Goal: Check status: Check status

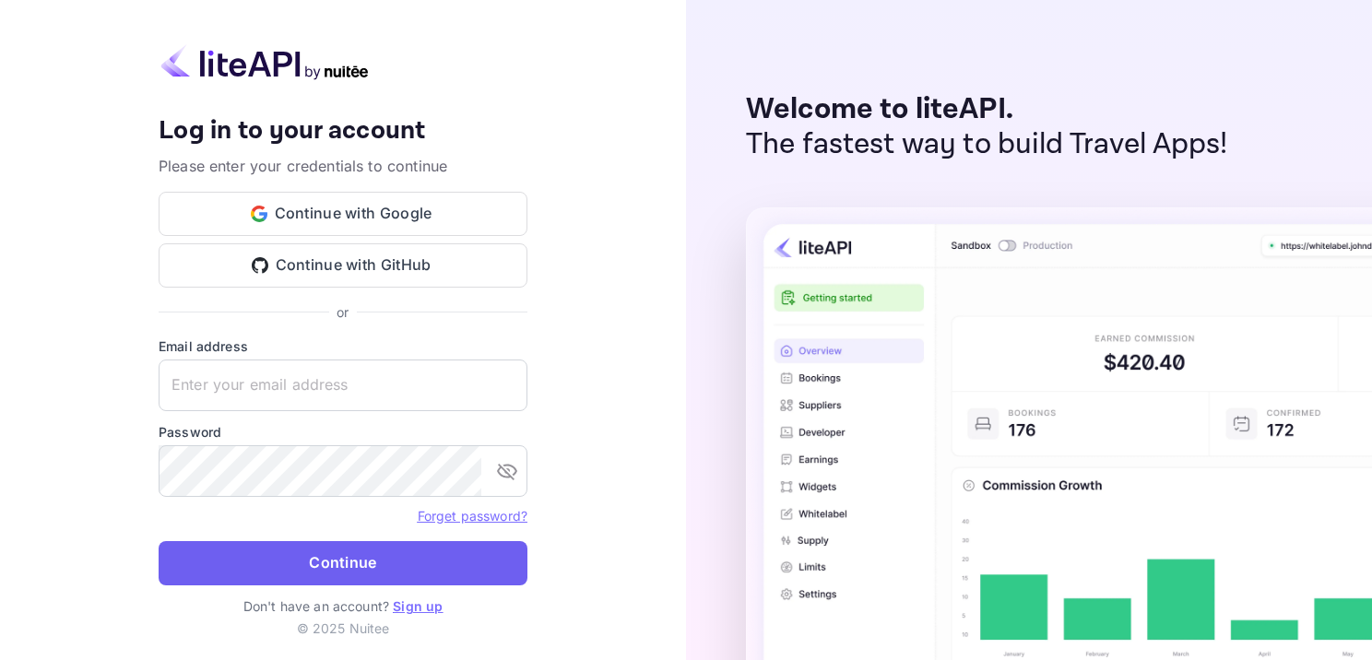
type input "[EMAIL_ADDRESS][DOMAIN_NAME]"
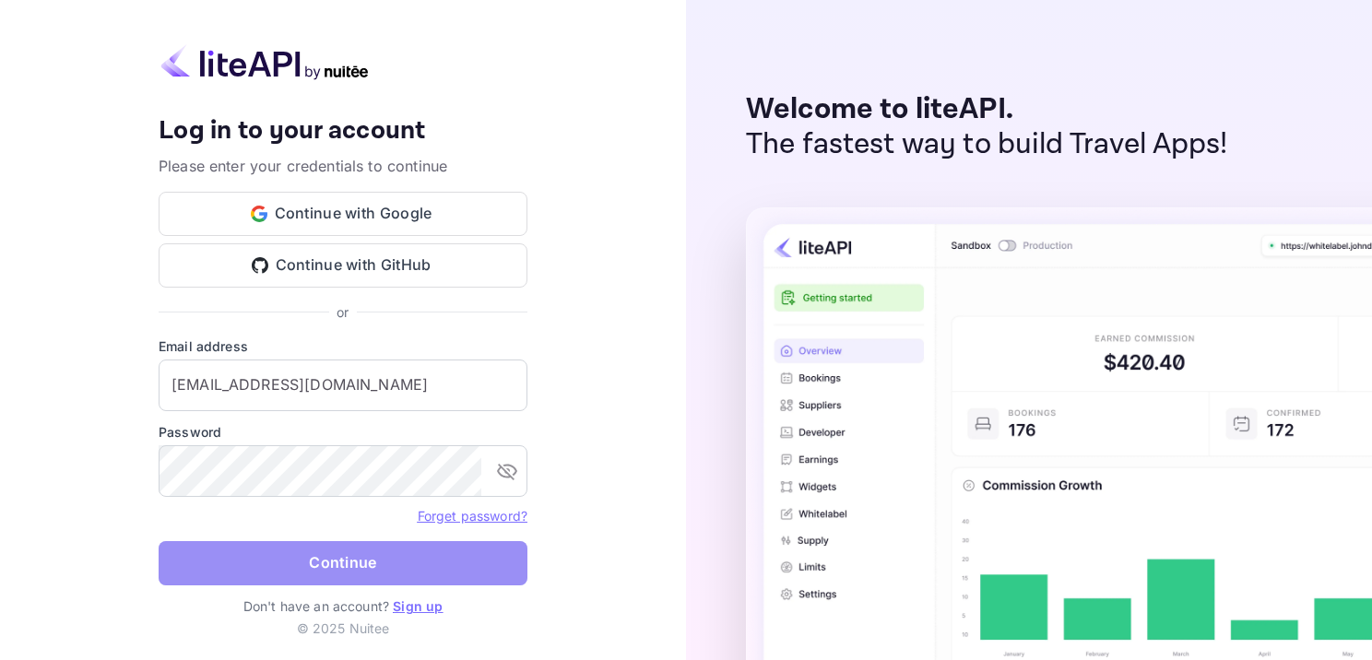
click at [400, 559] on button "Continue" at bounding box center [343, 563] width 369 height 44
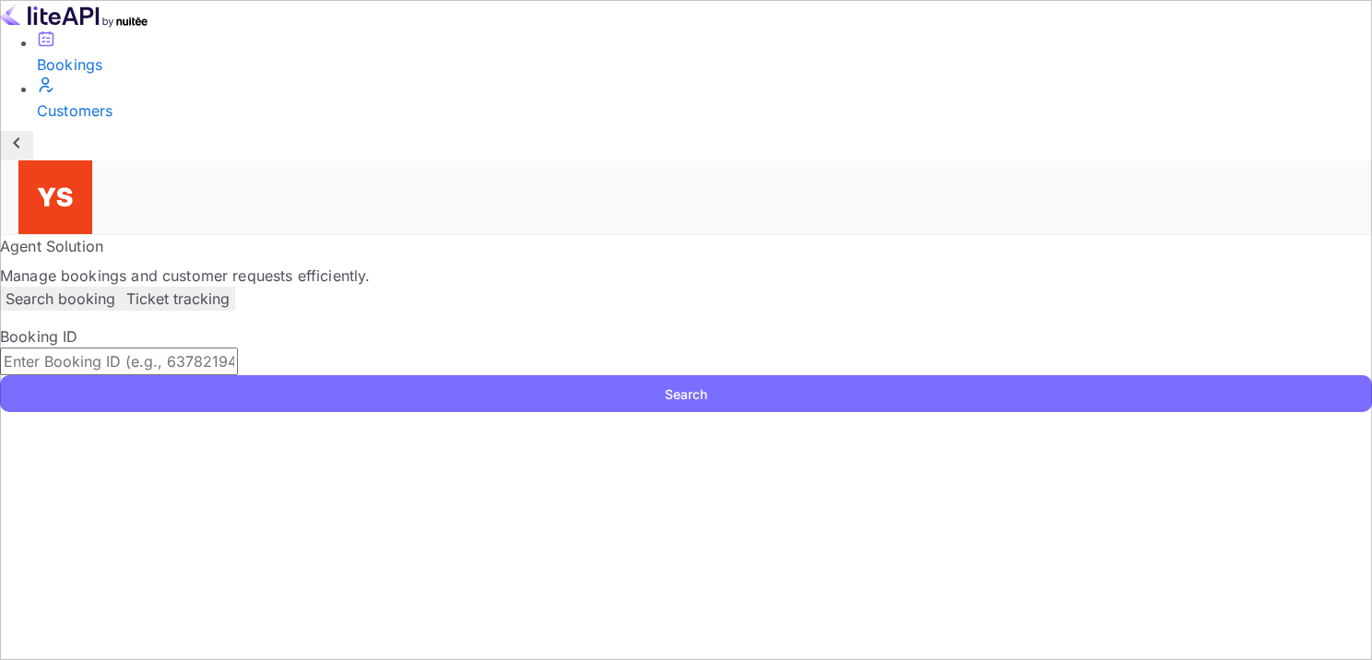
click at [238, 348] on input "text" at bounding box center [119, 362] width 238 height 28
paste input "9334291"
type input "9334291"
click at [1266, 325] on div "Booking ID 9334291 ​ Search" at bounding box center [686, 368] width 1372 height 87
click at [1269, 375] on button "Search" at bounding box center [686, 393] width 1372 height 37
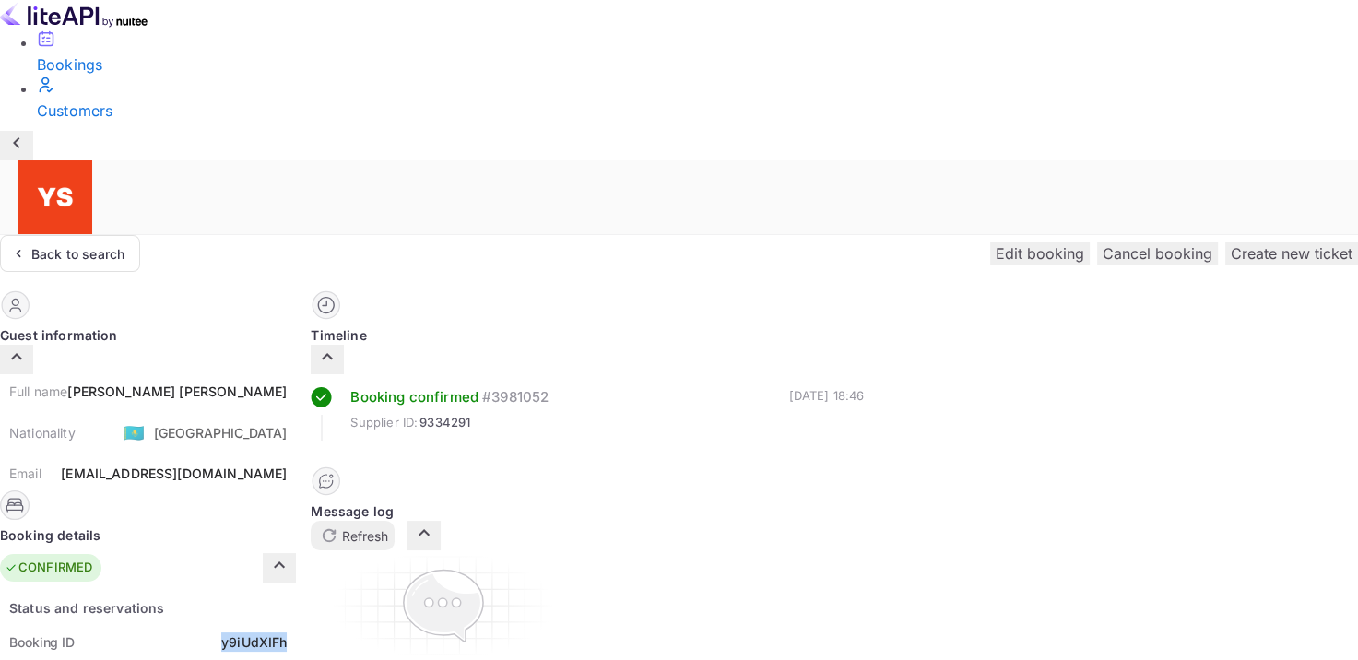
drag, startPoint x: 692, startPoint y: 454, endPoint x: 786, endPoint y: 452, distance: 94.1
copy div "y9iUdXIFh"
drag, startPoint x: 656, startPoint y: 207, endPoint x: 782, endPoint y: 210, distance: 125.4
click at [296, 374] on div "Full name [PERSON_NAME] Nationality 🇰🇿 [DEMOGRAPHIC_DATA] Email [EMAIL_ADDRESS]…" at bounding box center [148, 432] width 296 height 116
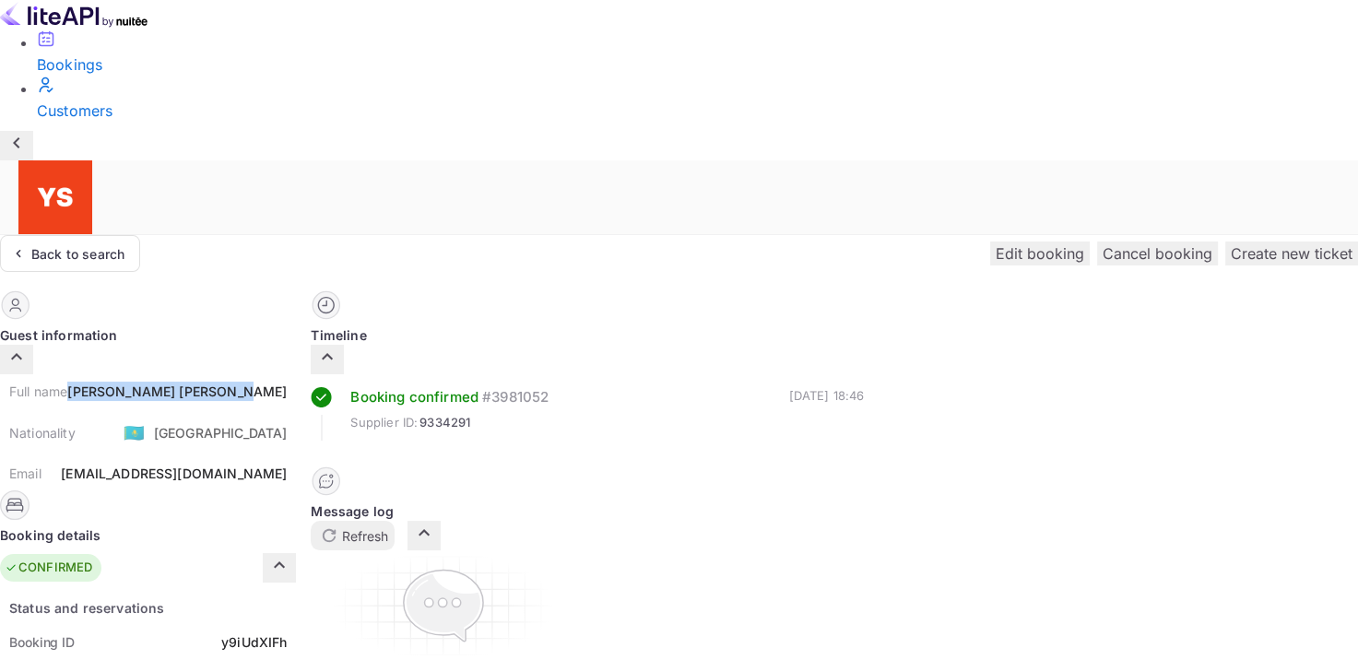
copy div "[PERSON_NAME]"
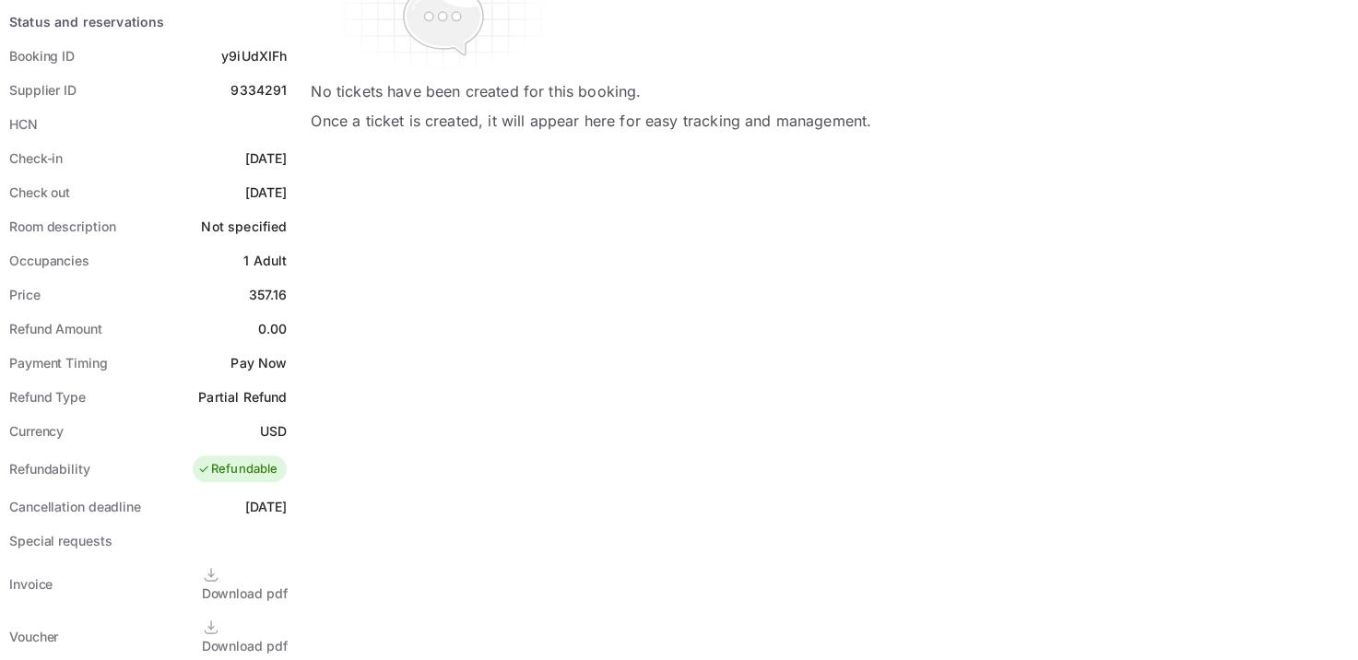
scroll to position [369, 0]
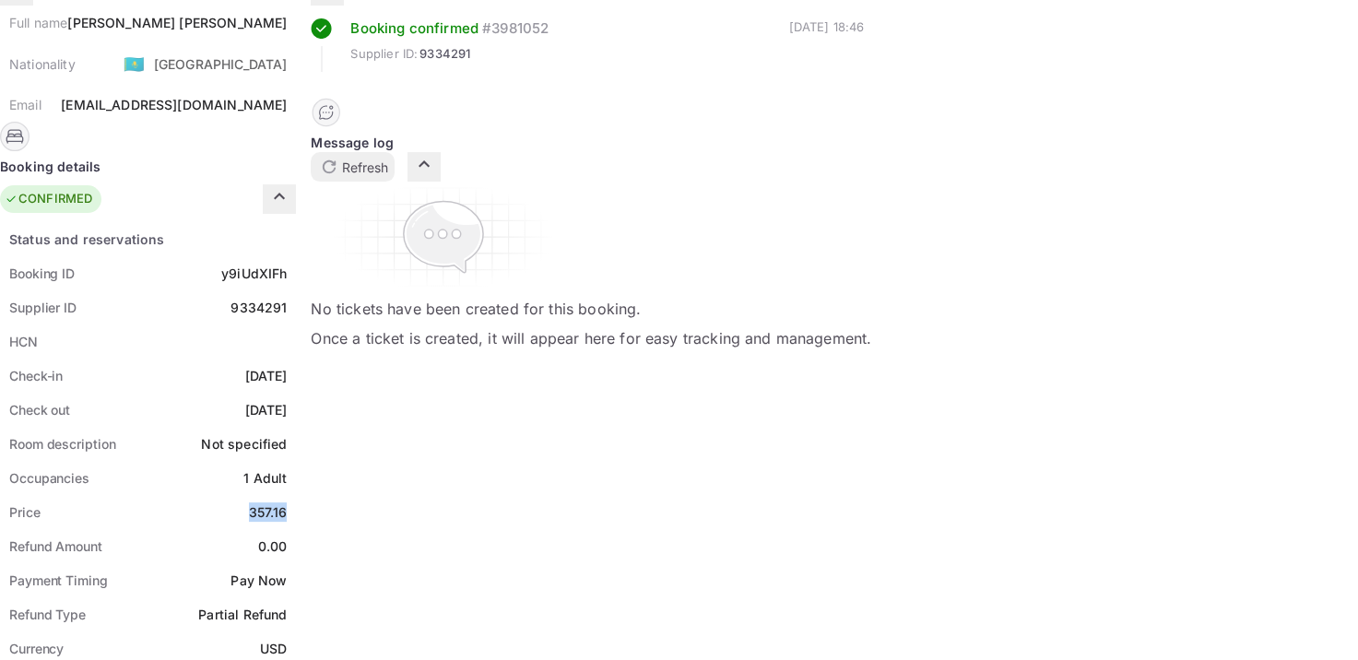
drag, startPoint x: 728, startPoint y: 338, endPoint x: 772, endPoint y: 330, distance: 44.1
click at [296, 495] on div "Price 357.16" at bounding box center [148, 512] width 296 height 34
copy div "357.16"
